Goal: Find specific page/section: Find specific page/section

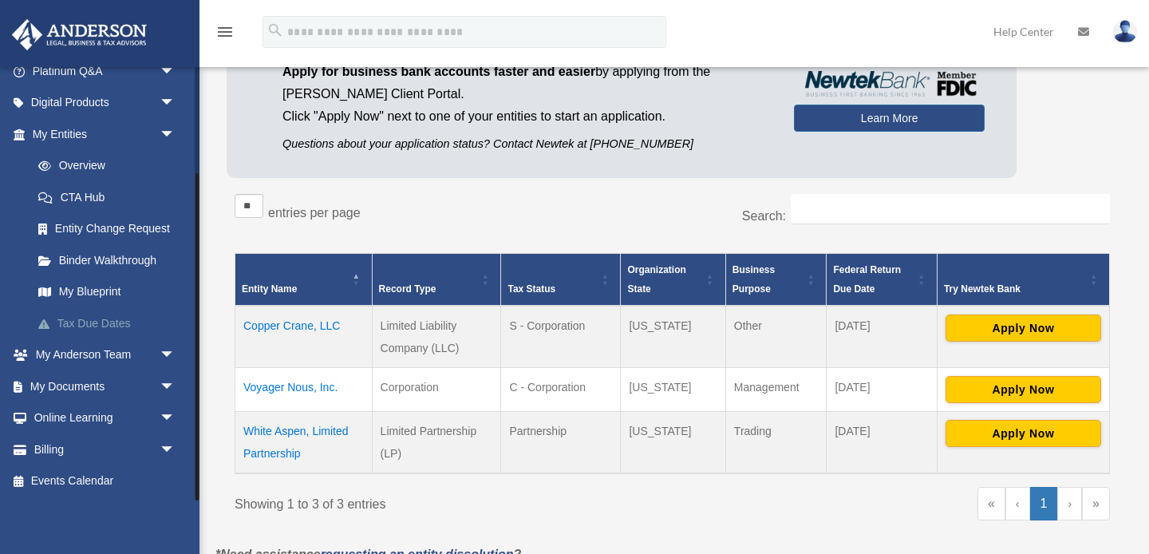
scroll to position [172, 0]
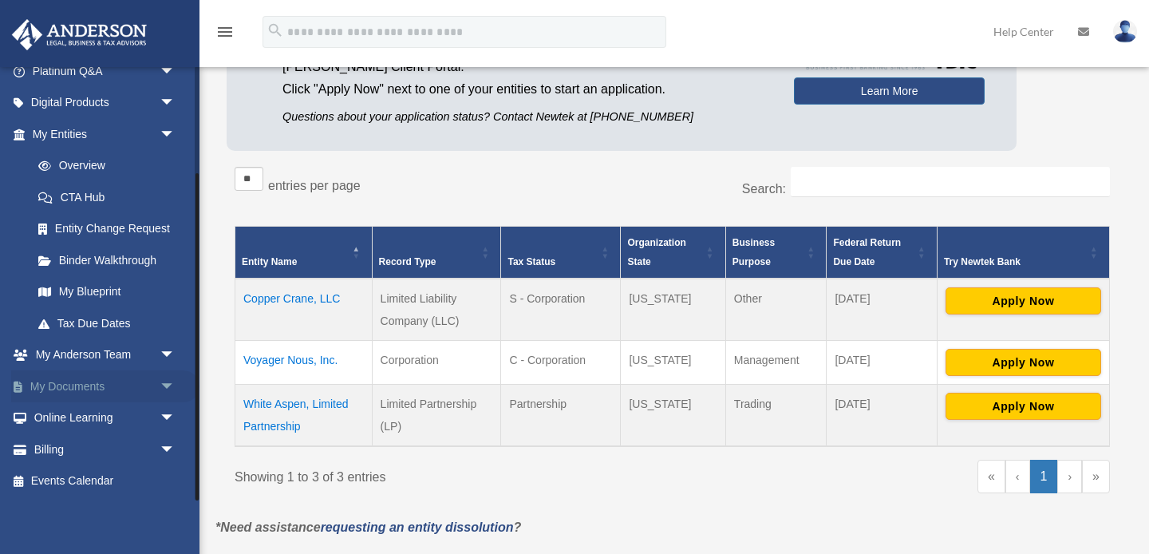
click at [78, 380] on link "My Documents arrow_drop_down" at bounding box center [105, 386] width 188 height 32
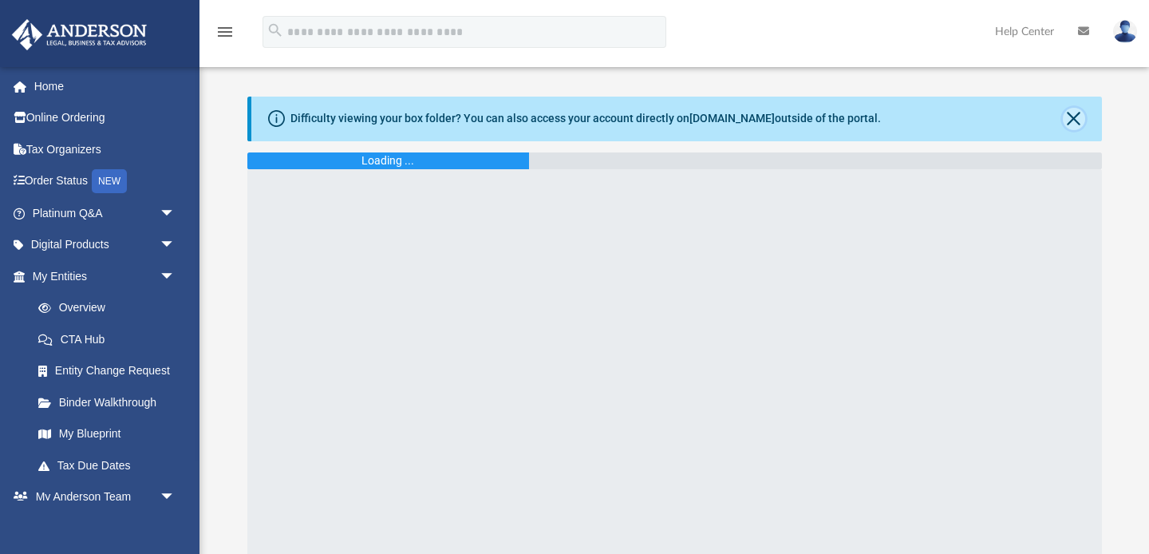
click at [1075, 119] on button "Close" at bounding box center [1073, 119] width 22 height 22
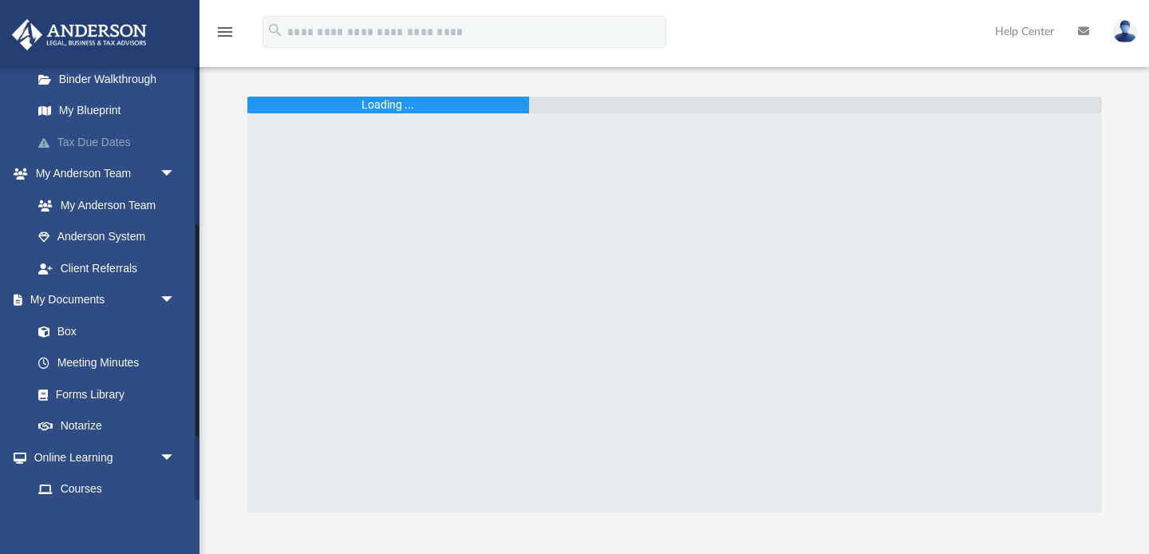
scroll to position [325, 0]
click at [76, 328] on link "Box" at bounding box center [110, 329] width 177 height 32
click at [64, 329] on link "Box" at bounding box center [110, 329] width 177 height 32
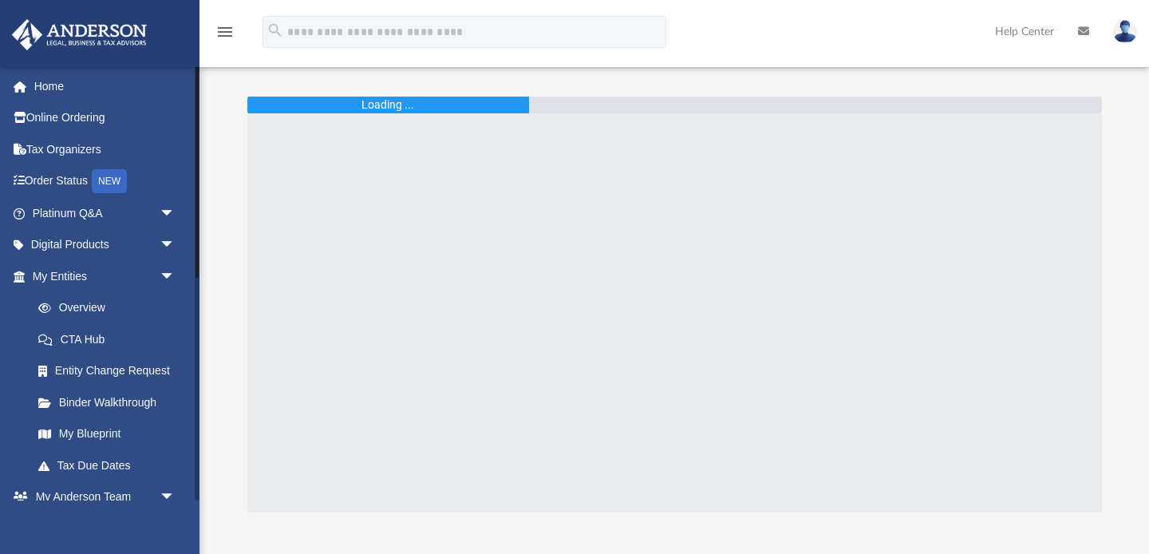
scroll to position [1, 0]
click at [164, 213] on span "arrow_drop_down" at bounding box center [176, 212] width 32 height 33
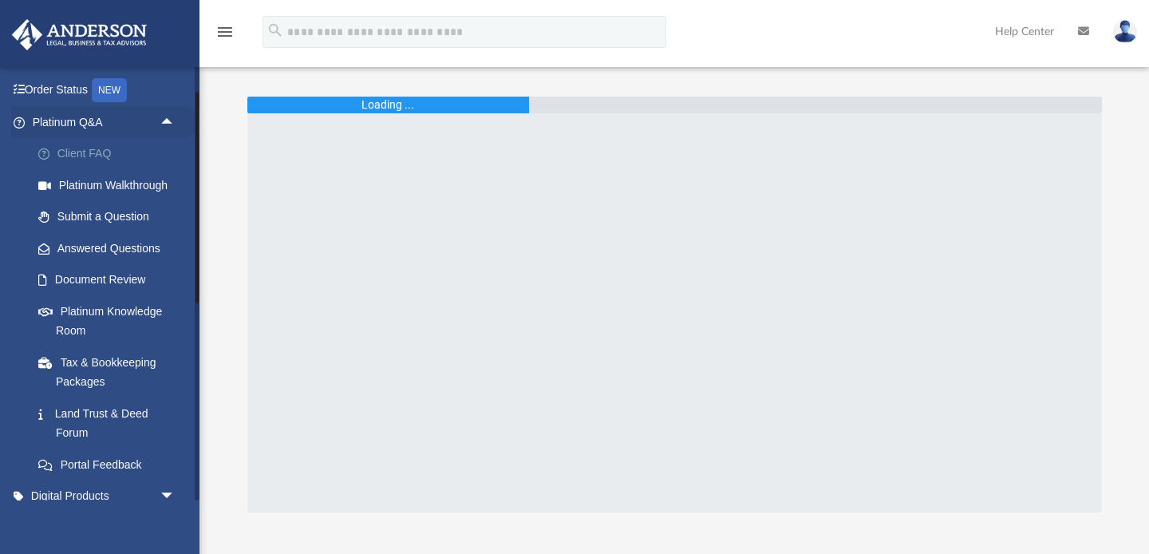
scroll to position [96, 0]
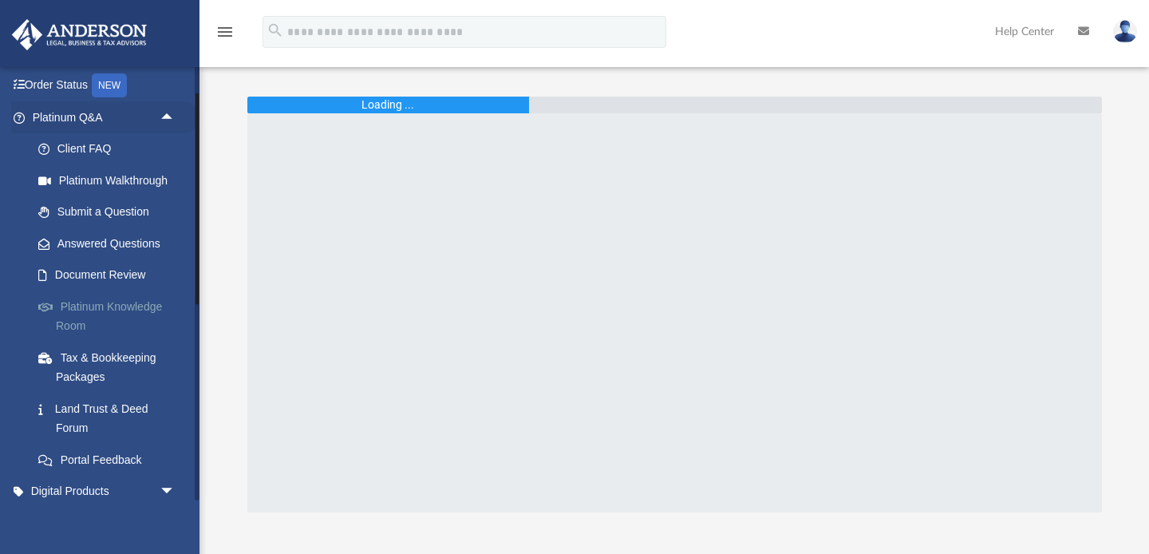
click at [114, 299] on link "Platinum Knowledge Room" at bounding box center [110, 315] width 177 height 51
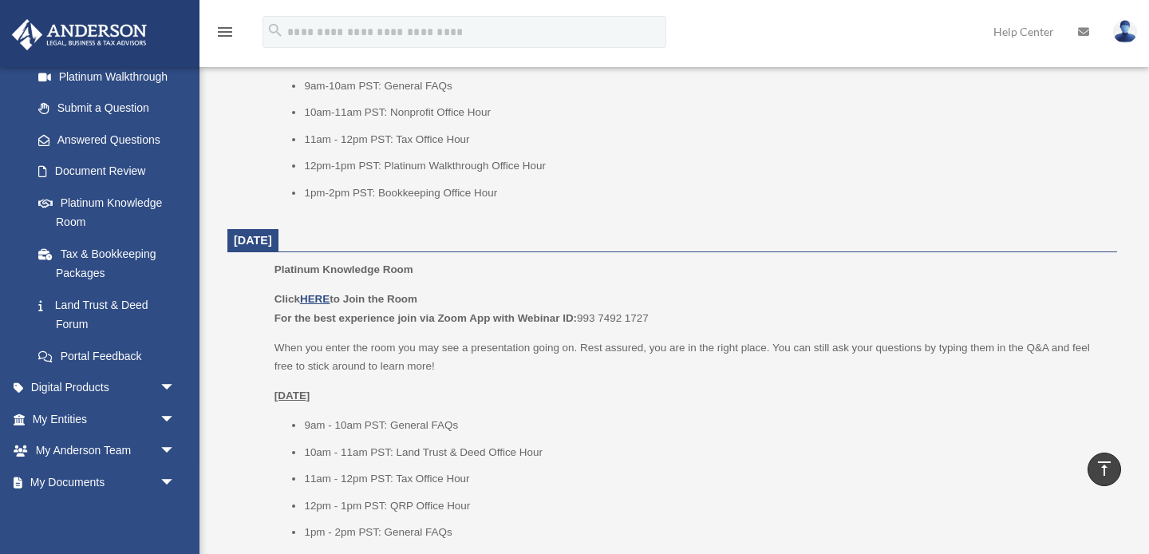
scroll to position [1409, 0]
